Goal: Information Seeking & Learning: Check status

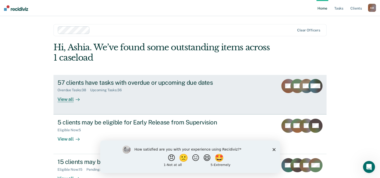
scroll to position [15, 0]
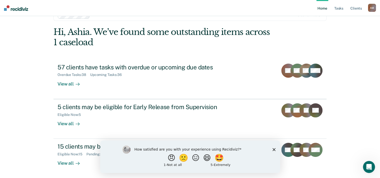
click at [273, 148] on icon "Close survey" at bounding box center [273, 149] width 3 height 3
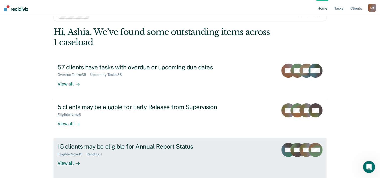
click at [64, 163] on div "View all" at bounding box center [72, 161] width 28 height 10
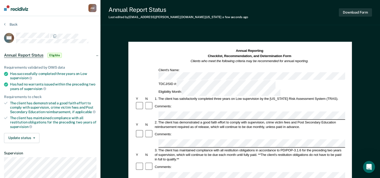
click at [266, 129] on div "Comments:" at bounding box center [240, 134] width 210 height 10
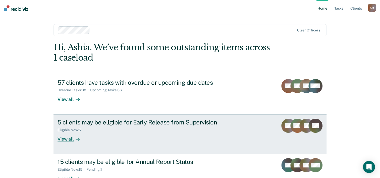
click at [70, 140] on div "View all" at bounding box center [72, 137] width 28 height 10
